Goal: Check status: Check status

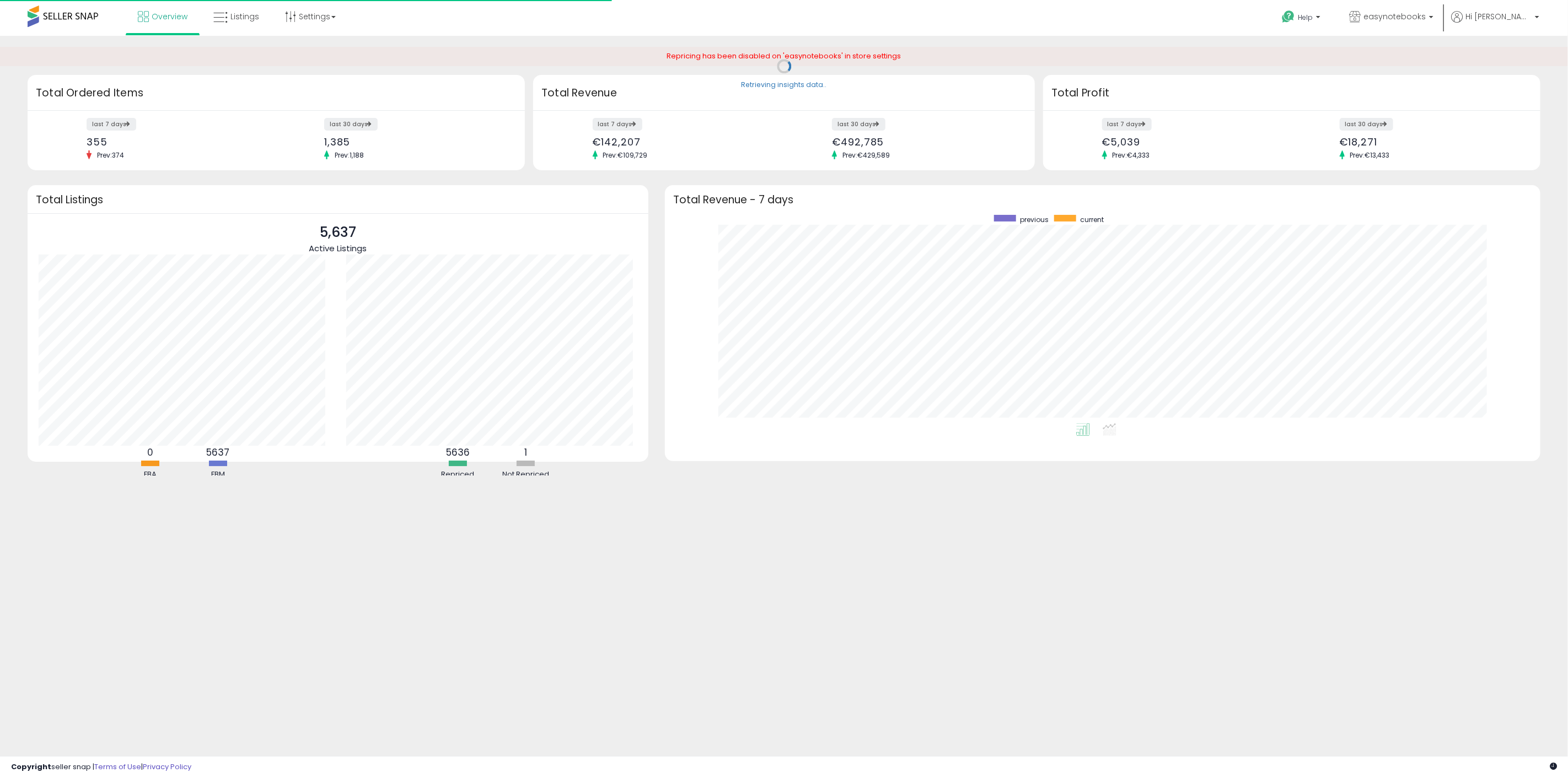
scroll to position [209, 853]
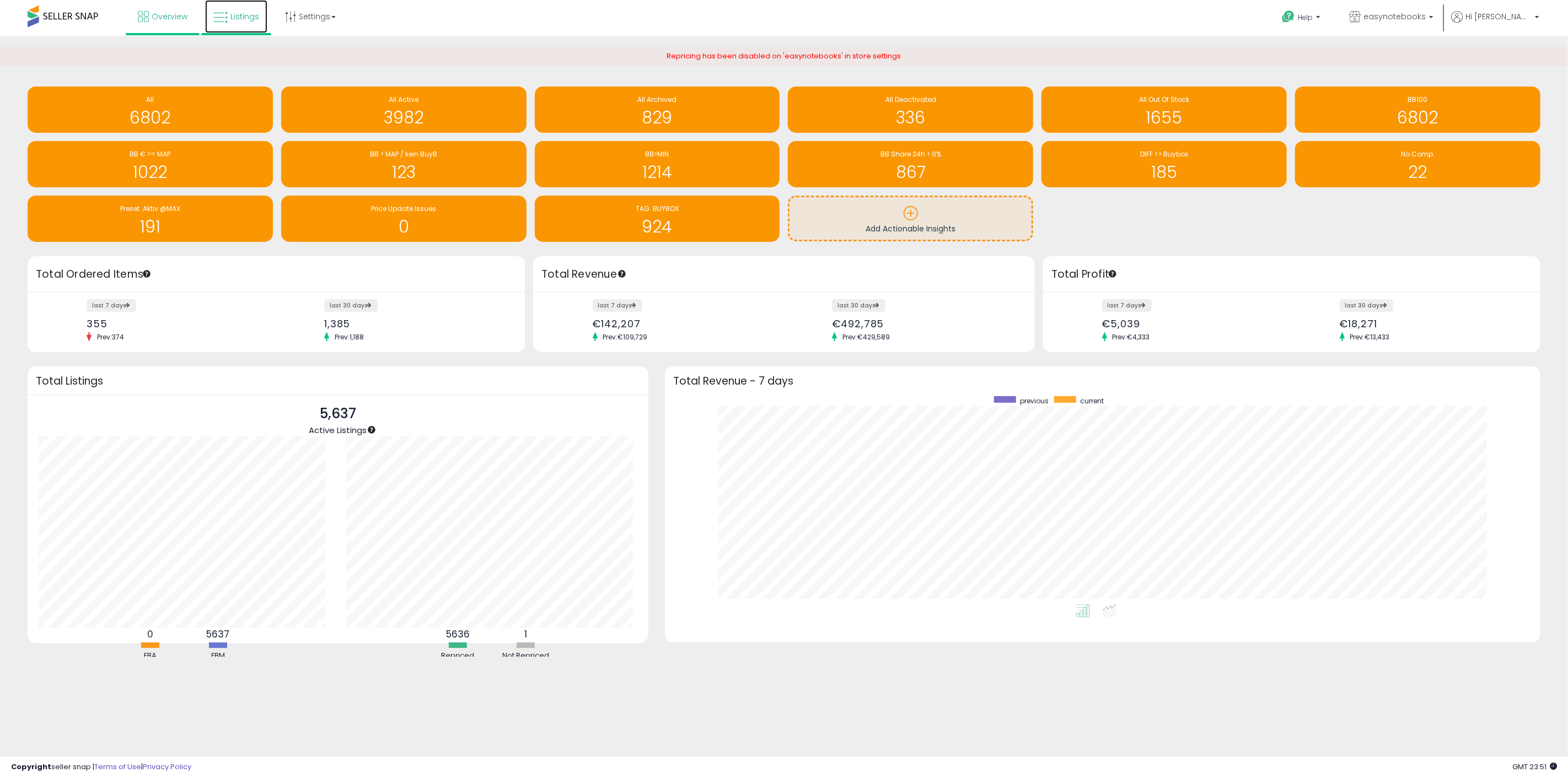
click at [247, 14] on span "Listings" at bounding box center [244, 16] width 29 height 11
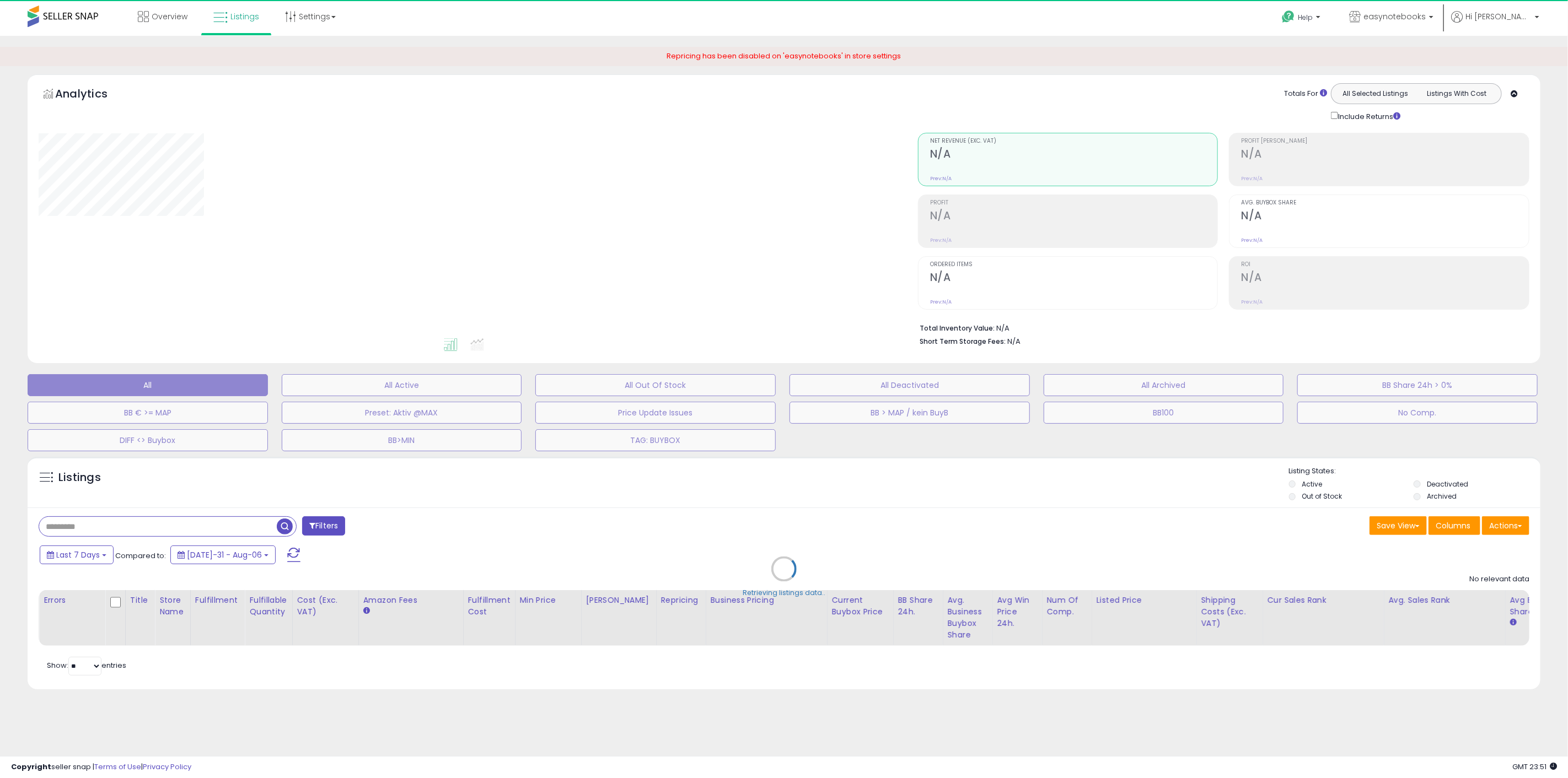
select select "**"
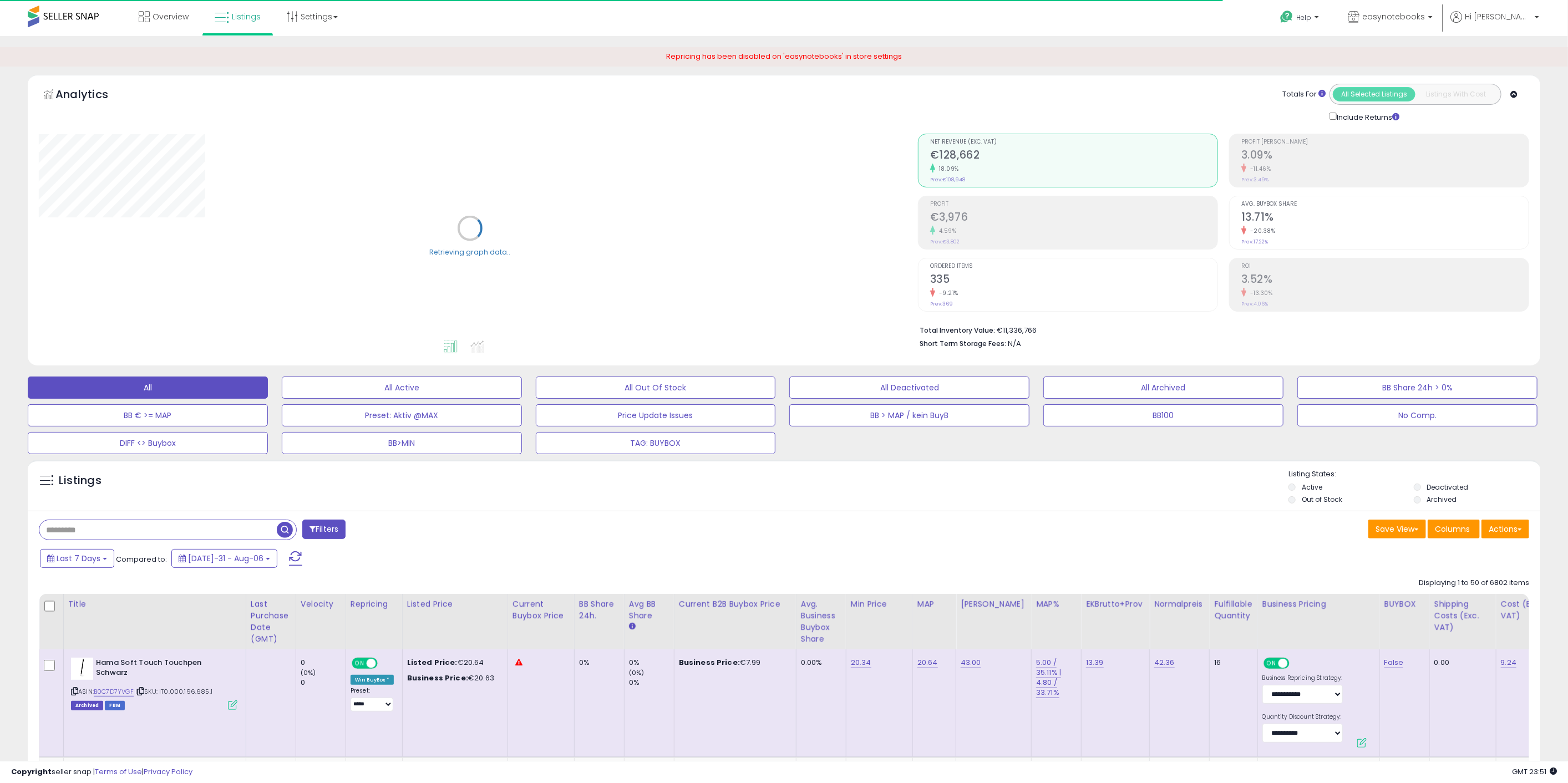
click at [1335, 211] on h2 "13.71%" at bounding box center [1385, 218] width 287 height 15
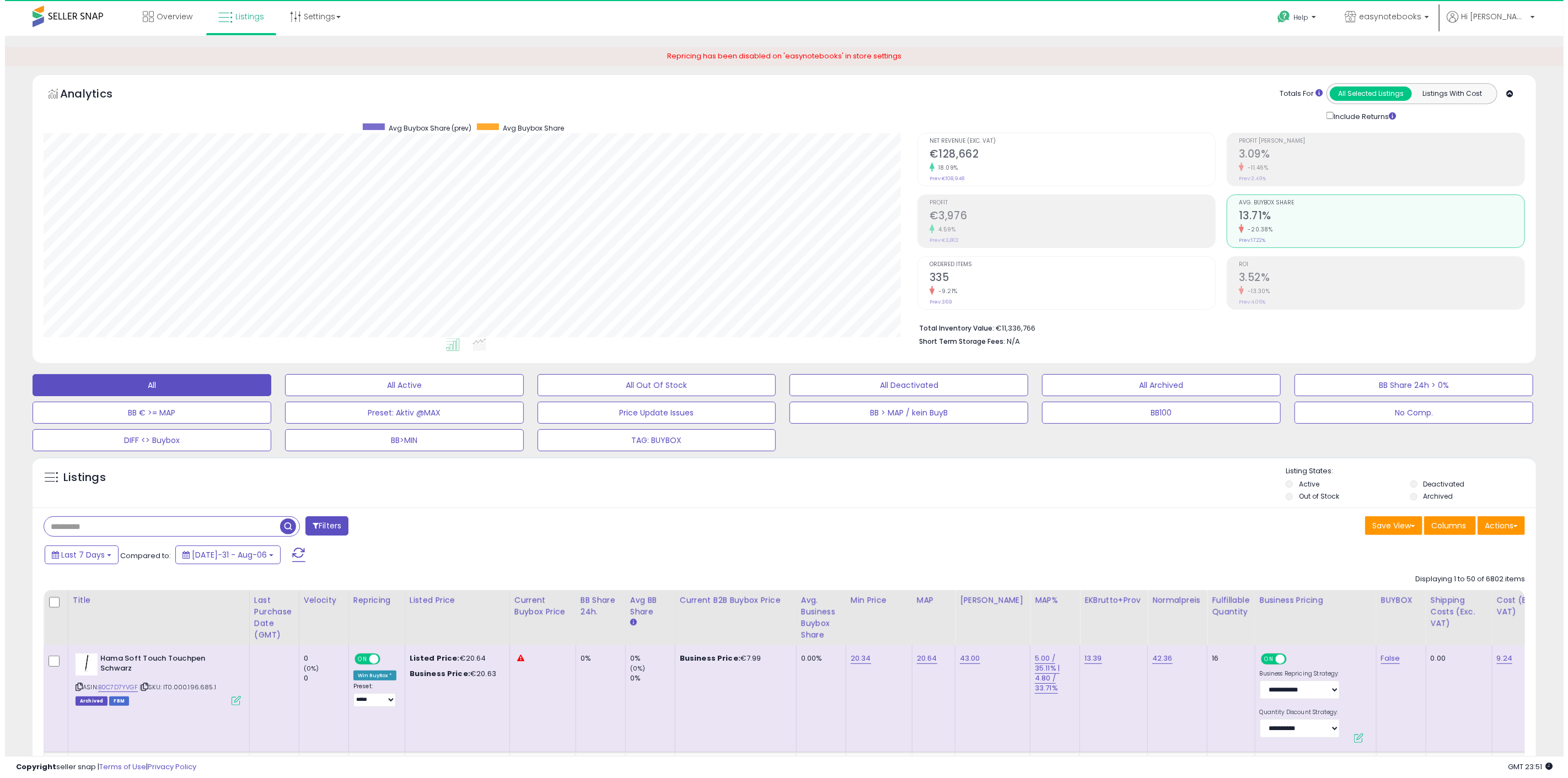
scroll to position [226, 874]
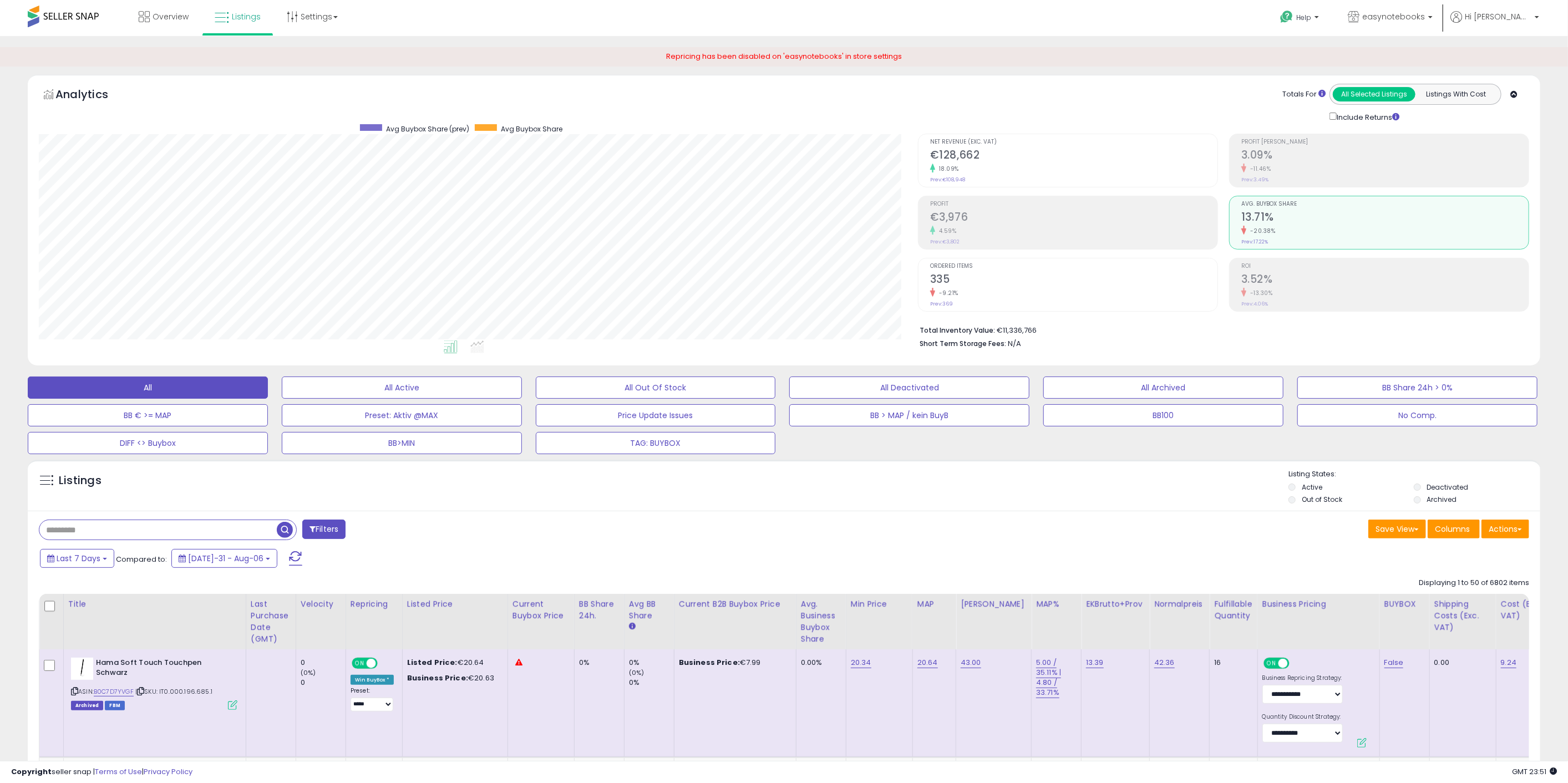
click at [1324, 217] on h2 "13.71%" at bounding box center [1385, 218] width 287 height 15
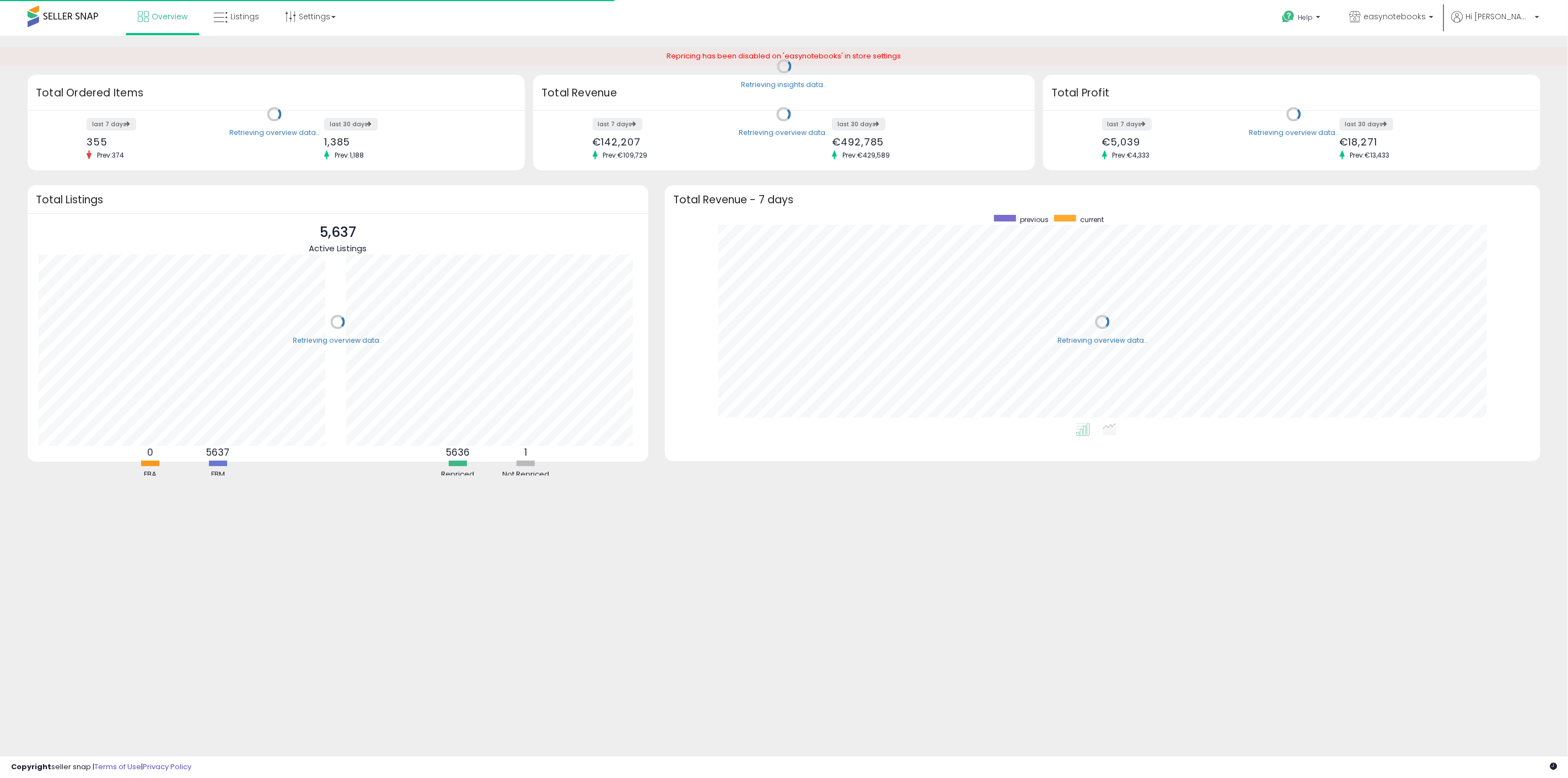
scroll to position [209, 853]
